Goal: Find specific page/section: Find specific page/section

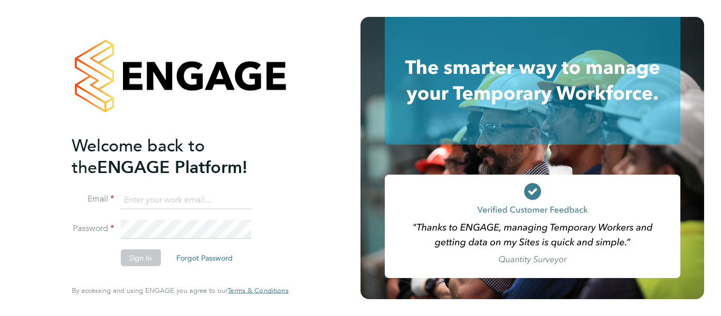
type input "[PERSON_NAME][EMAIL_ADDRESS][PERSON_NAME][DOMAIN_NAME]"
click at [328, 224] on div "Welcome back to the ENGAGE Platform! Email [PERSON_NAME][EMAIL_ADDRESS][PERSON_…" at bounding box center [180, 158] width 361 height 316
click at [137, 260] on button "Sign In" at bounding box center [140, 258] width 40 height 17
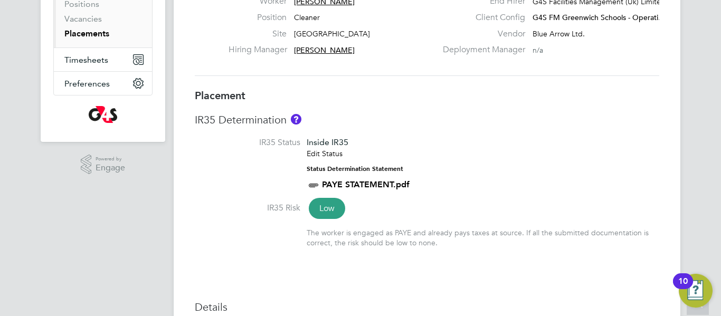
scroll to position [169, 0]
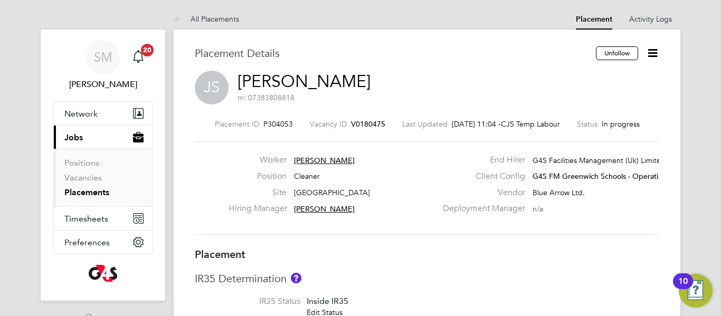
click at [425, 252] on h3 "Placement" at bounding box center [427, 255] width 465 height 14
click at [654, 53] on icon at bounding box center [652, 52] width 13 height 13
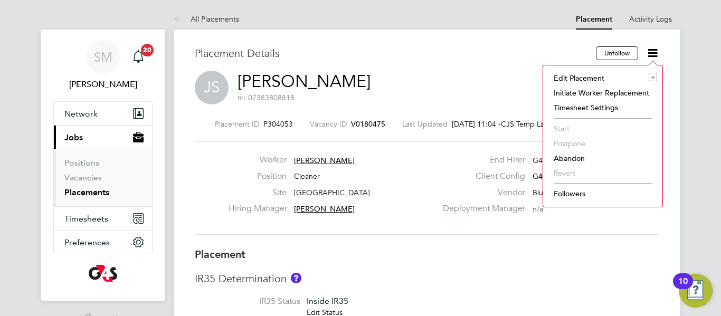
click at [432, 70] on div "Placement Details" at bounding box center [391, 58] width 393 height 24
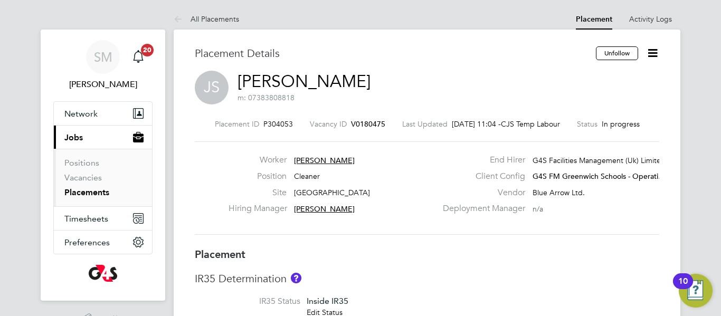
click at [388, 71] on div "JS [PERSON_NAME] m: 07383808818" at bounding box center [427, 89] width 465 height 36
